Goal: Task Accomplishment & Management: Use online tool/utility

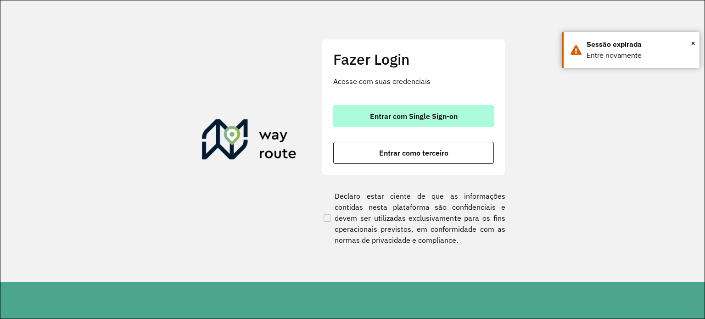
click at [414, 121] on button "Entrar com Single Sign-on" at bounding box center [413, 116] width 161 height 22
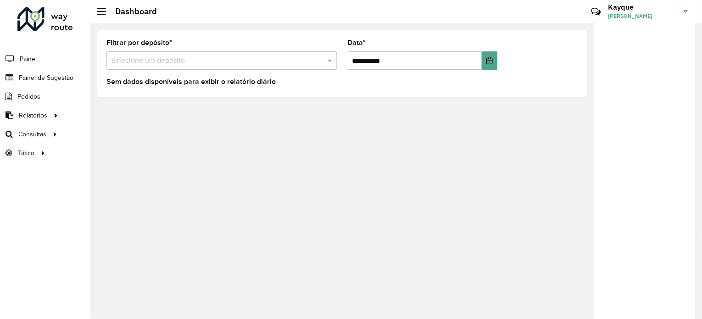
click at [156, 62] on input "text" at bounding box center [212, 61] width 203 height 11
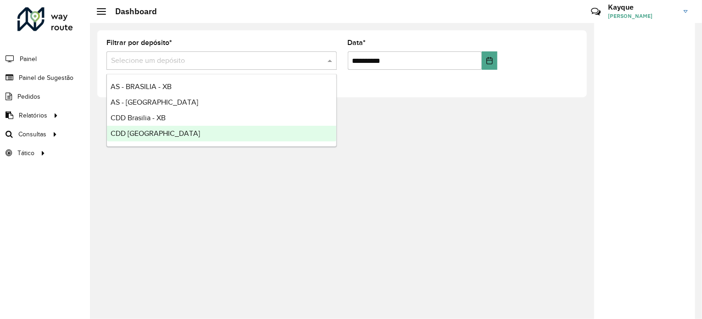
click at [146, 135] on span "CDD [GEOGRAPHIC_DATA]" at bounding box center [156, 133] width 90 height 8
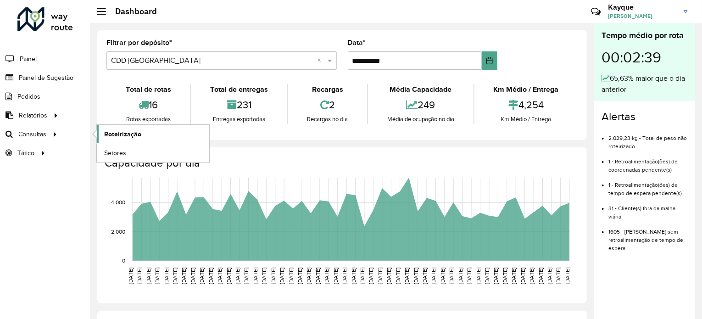
click at [127, 132] on span "Roteirização" at bounding box center [122, 134] width 37 height 10
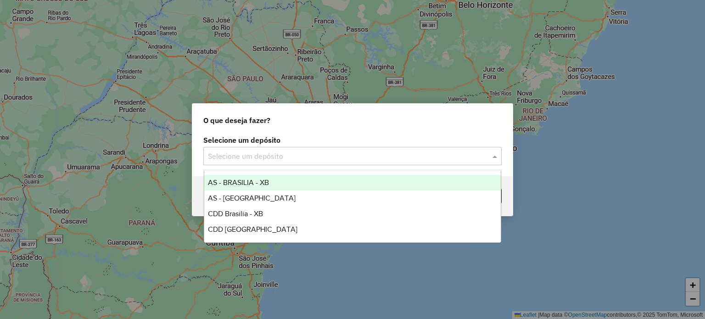
click at [282, 154] on input "text" at bounding box center [343, 156] width 271 height 11
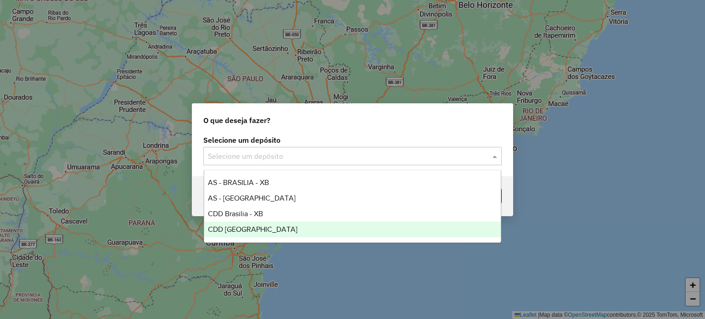
click at [261, 229] on span "CDD [GEOGRAPHIC_DATA]" at bounding box center [253, 229] width 90 height 8
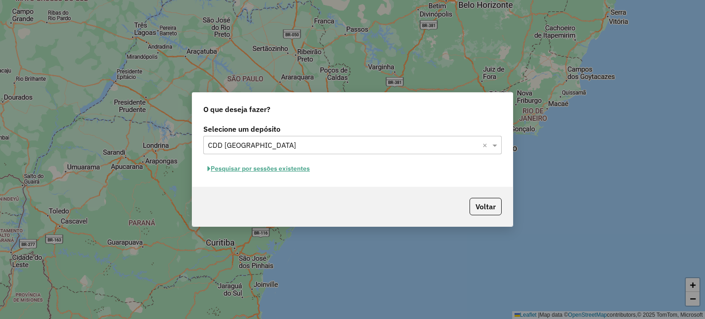
click at [275, 170] on button "Pesquisar por sessões existentes" at bounding box center [258, 169] width 111 height 14
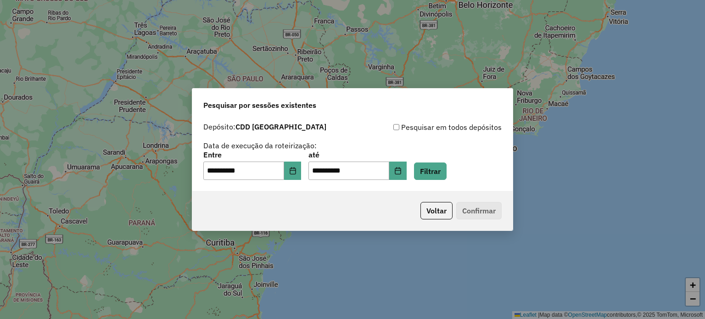
click at [470, 209] on p-footer "Voltar Confirmar" at bounding box center [459, 210] width 85 height 17
click at [447, 172] on button "Filtrar" at bounding box center [430, 171] width 33 height 17
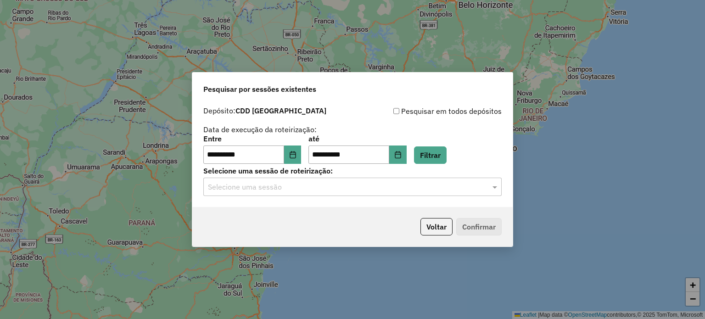
click at [422, 192] on div "Selecione uma sessão" at bounding box center [352, 187] width 298 height 18
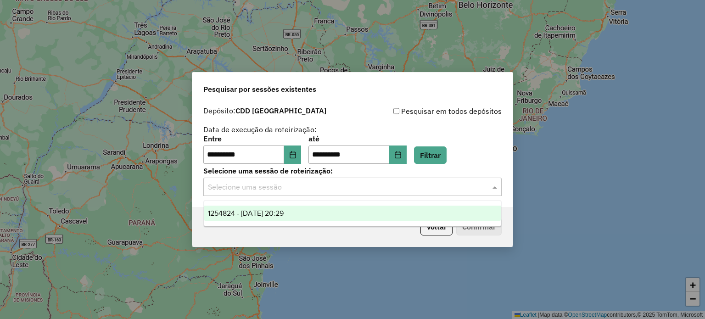
click at [312, 214] on div "1254824 - 28/08/2025 20:29" at bounding box center [352, 214] width 297 height 16
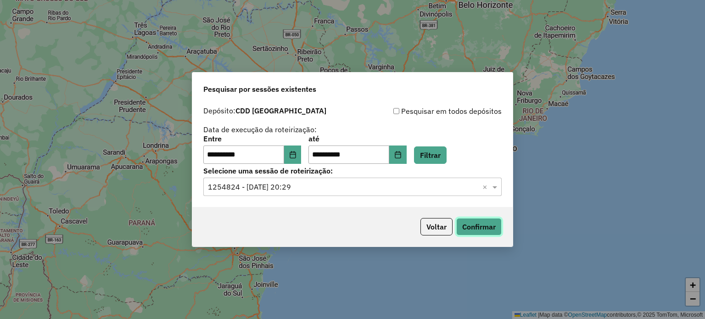
click at [475, 225] on button "Confirmar" at bounding box center [478, 226] width 45 height 17
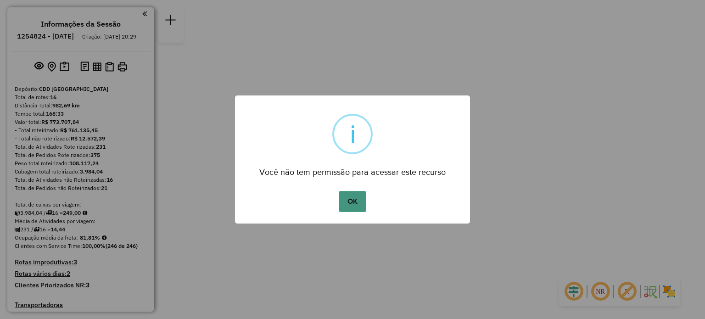
click at [348, 201] on button "OK" at bounding box center [352, 201] width 27 height 21
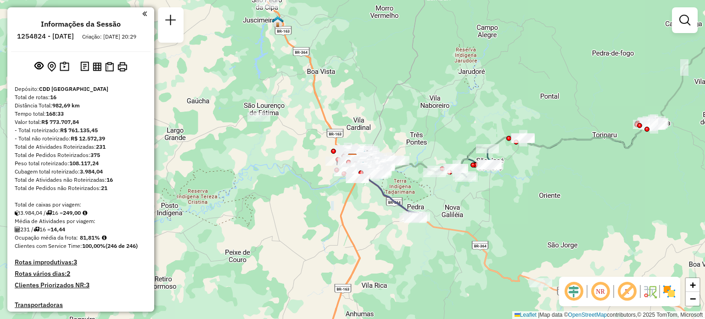
click at [540, 107] on div "Janela de atendimento Grade de atendimento Capacidade Transportadoras Veículos …" at bounding box center [352, 159] width 705 height 319
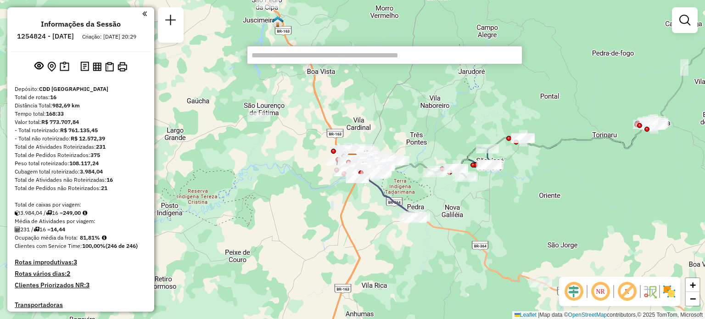
click at [538, 96] on div "Janela de atendimento Grade de atendimento Capacidade Transportadoras Veículos …" at bounding box center [352, 159] width 705 height 319
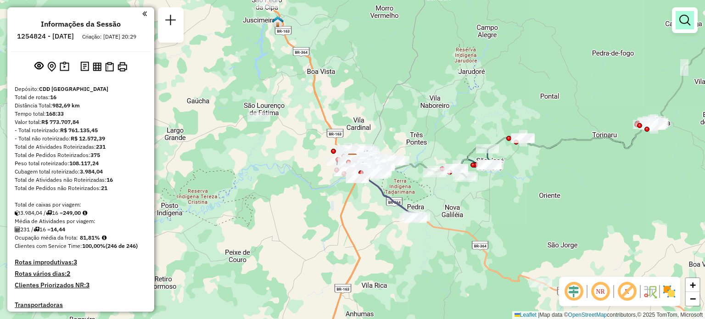
click at [688, 22] on em at bounding box center [684, 20] width 11 height 11
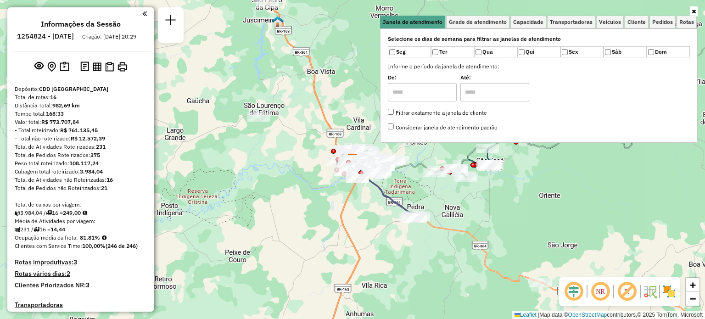
click at [441, 90] on input "text" at bounding box center [422, 92] width 69 height 18
click at [448, 99] on input "text" at bounding box center [422, 92] width 69 height 18
click at [582, 22] on span "Transportadoras" at bounding box center [571, 22] width 43 height 6
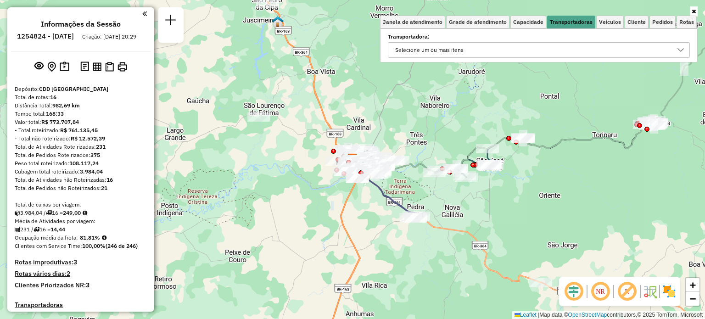
click at [542, 48] on div "Selecione um ou mais itens" at bounding box center [532, 50] width 280 height 15
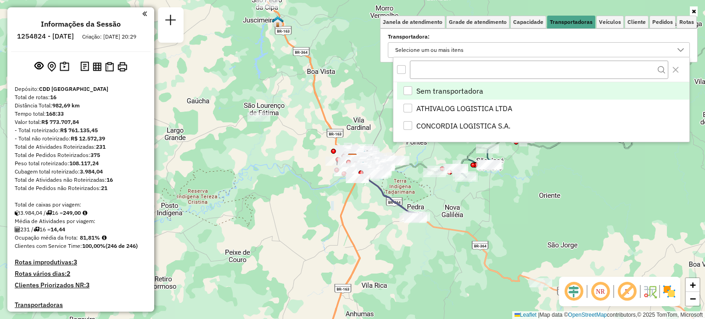
scroll to position [5, 33]
click at [611, 25] on span "Veículos" at bounding box center [610, 22] width 22 height 6
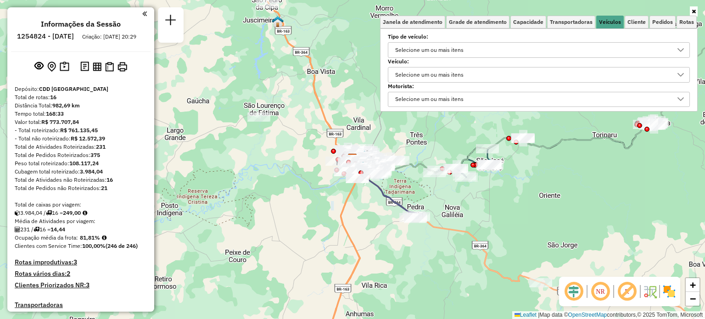
click at [452, 48] on div "Selecione um ou mais itens" at bounding box center [429, 50] width 75 height 15
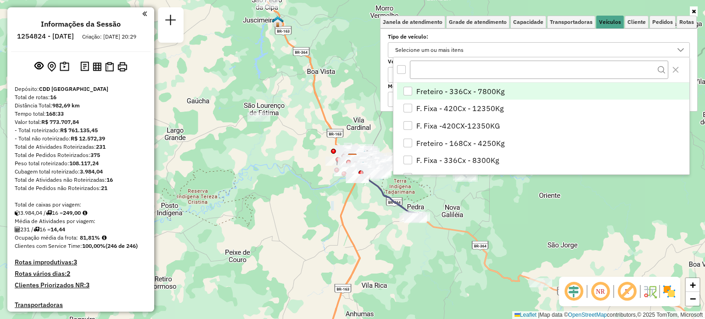
click at [401, 71] on div "All items unselected" at bounding box center [401, 69] width 9 height 9
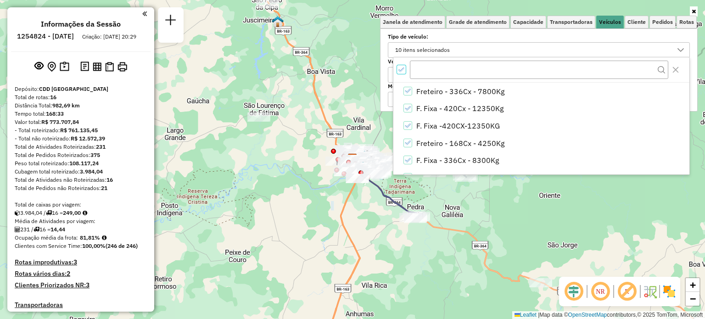
scroll to position [5, 3]
click at [389, 81] on div "Selecione os dias de semana para filtrar as janelas de atendimento Seg Ter Qua …" at bounding box center [539, 69] width 318 height 83
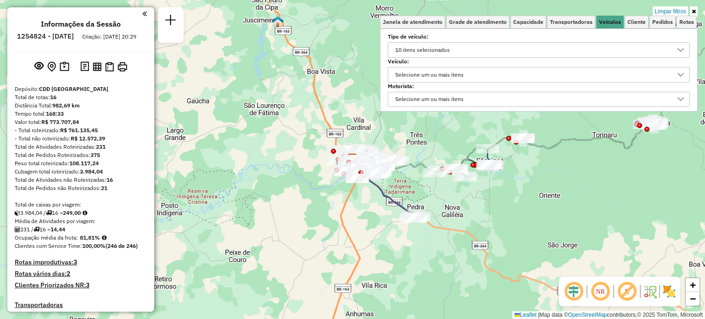
click at [421, 75] on div "Selecione um ou mais itens" at bounding box center [429, 74] width 75 height 15
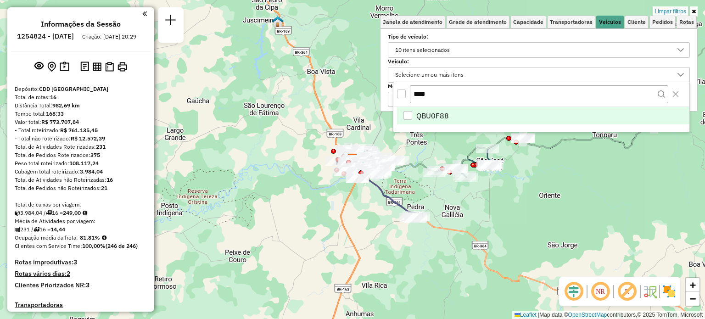
type input "****"
click at [468, 112] on li "QBU0F88" at bounding box center [543, 115] width 292 height 17
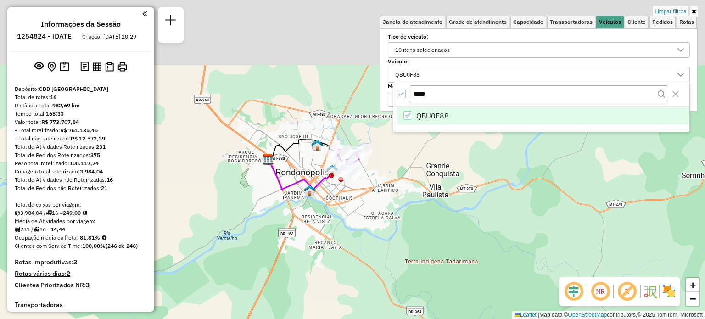
drag, startPoint x: 367, startPoint y: 153, endPoint x: 308, endPoint y: 251, distance: 114.1
click at [308, 251] on div "Limpar filtros Janela de atendimento Grade de atendimento Capacidade Transporta…" at bounding box center [352, 159] width 705 height 319
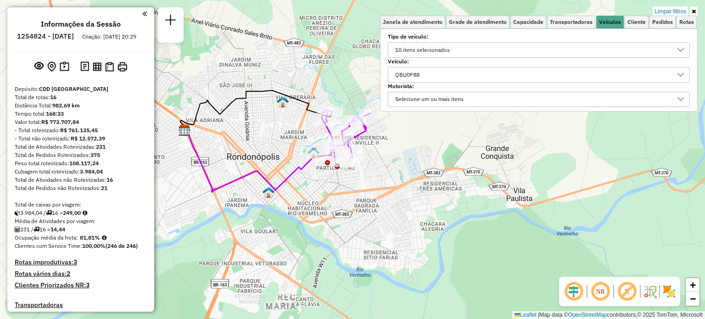
click at [356, 193] on div "Limpar filtros Janela de atendimento Grade de atendimento Capacidade Transporta…" at bounding box center [352, 159] width 705 height 319
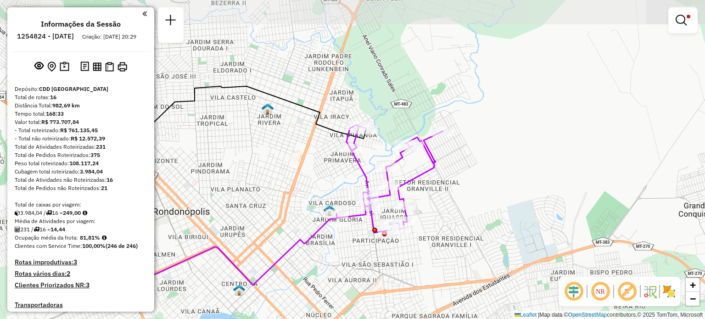
drag, startPoint x: 375, startPoint y: 174, endPoint x: 659, endPoint y: 235, distance: 290.6
click at [449, 258] on div "Limpar filtros Janela de atendimento Grade de atendimento Capacidade Transporta…" at bounding box center [352, 159] width 705 height 319
